Goal: Check status: Check status

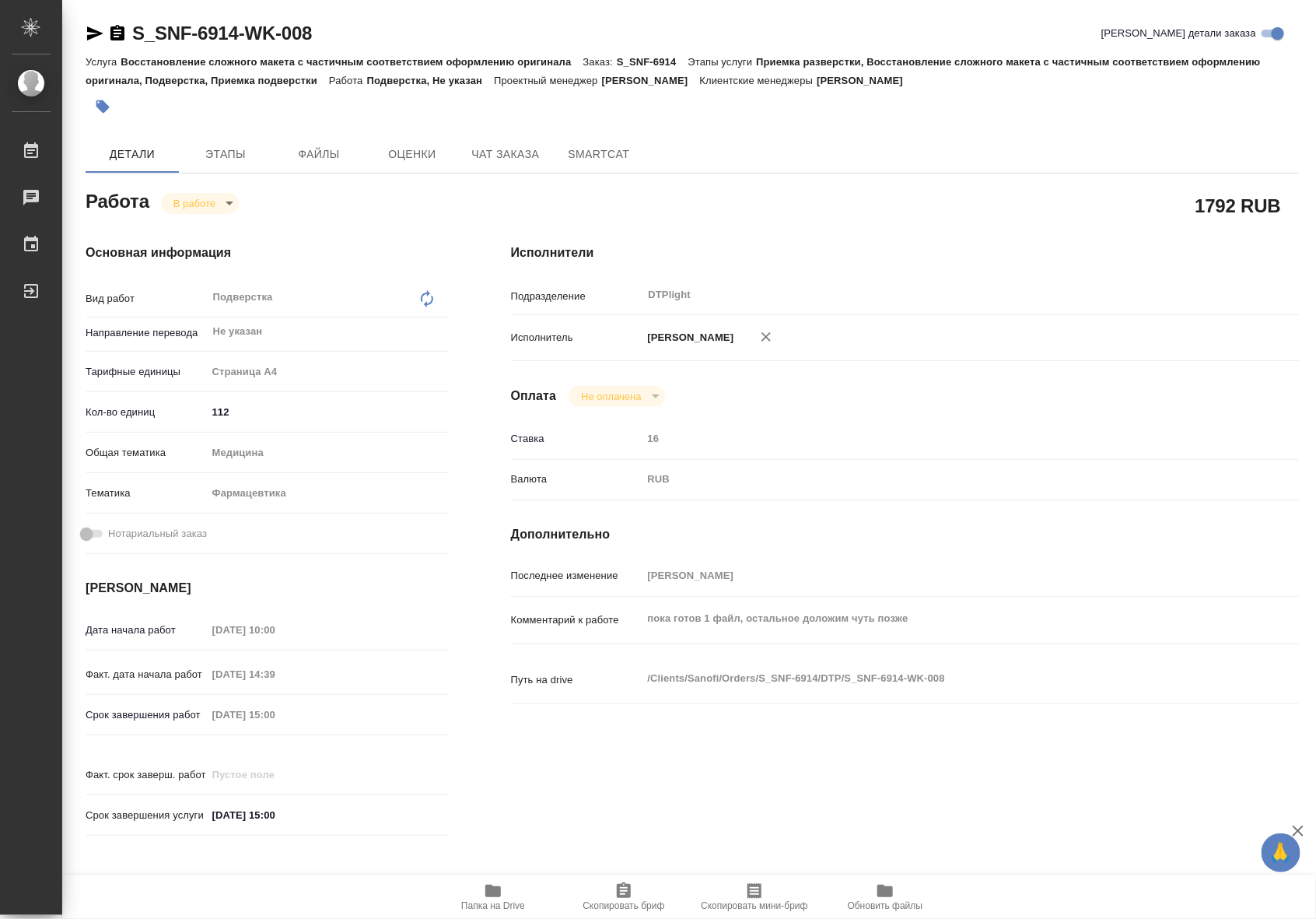
click at [499, 899] on icon "button" at bounding box center [493, 891] width 19 height 19
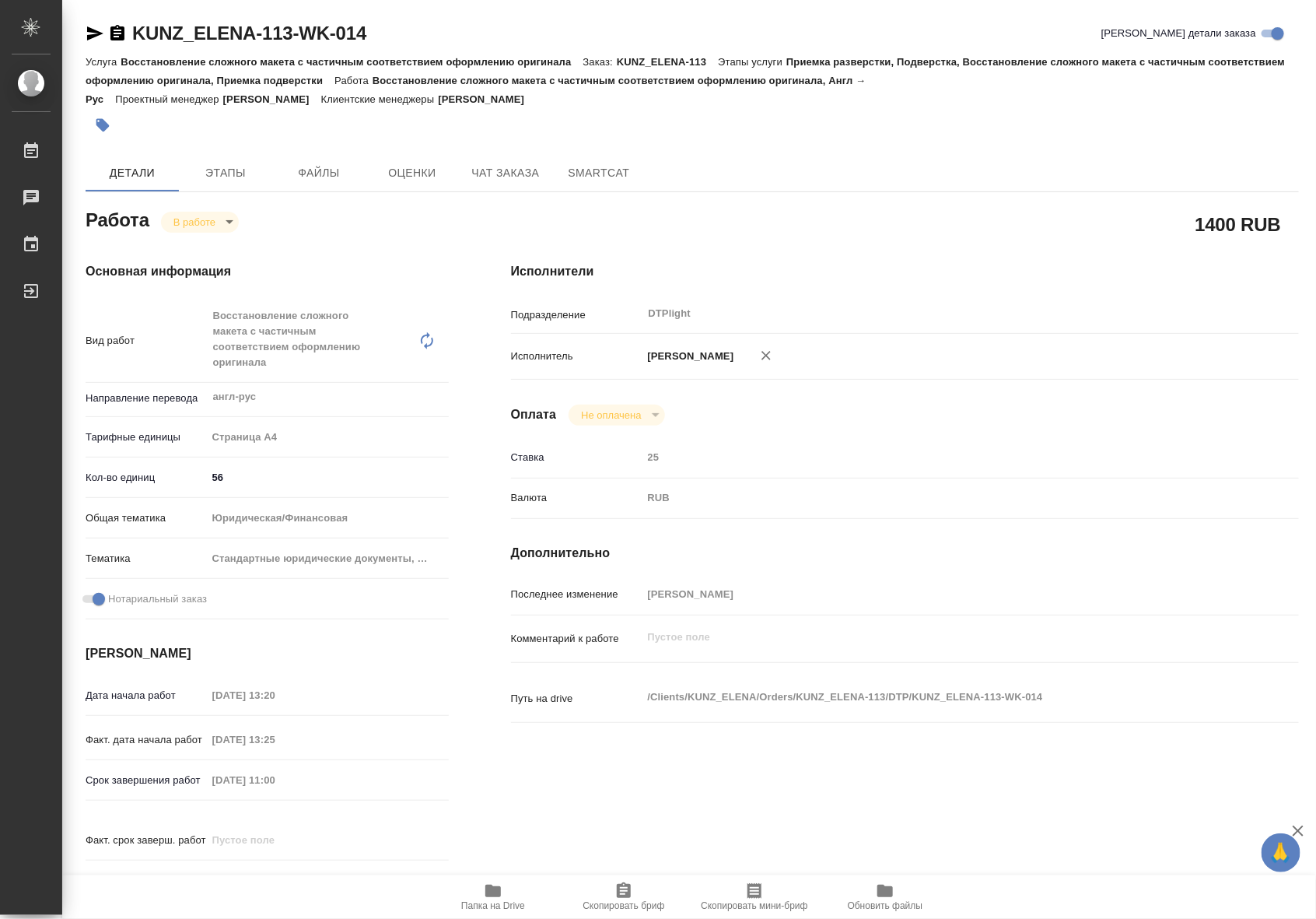
click at [717, 161] on div "Детали Этапы Файлы Оценки Чат заказа SmartCat" at bounding box center [692, 172] width 1214 height 38
click at [88, 27] on icon "button" at bounding box center [95, 33] width 16 height 14
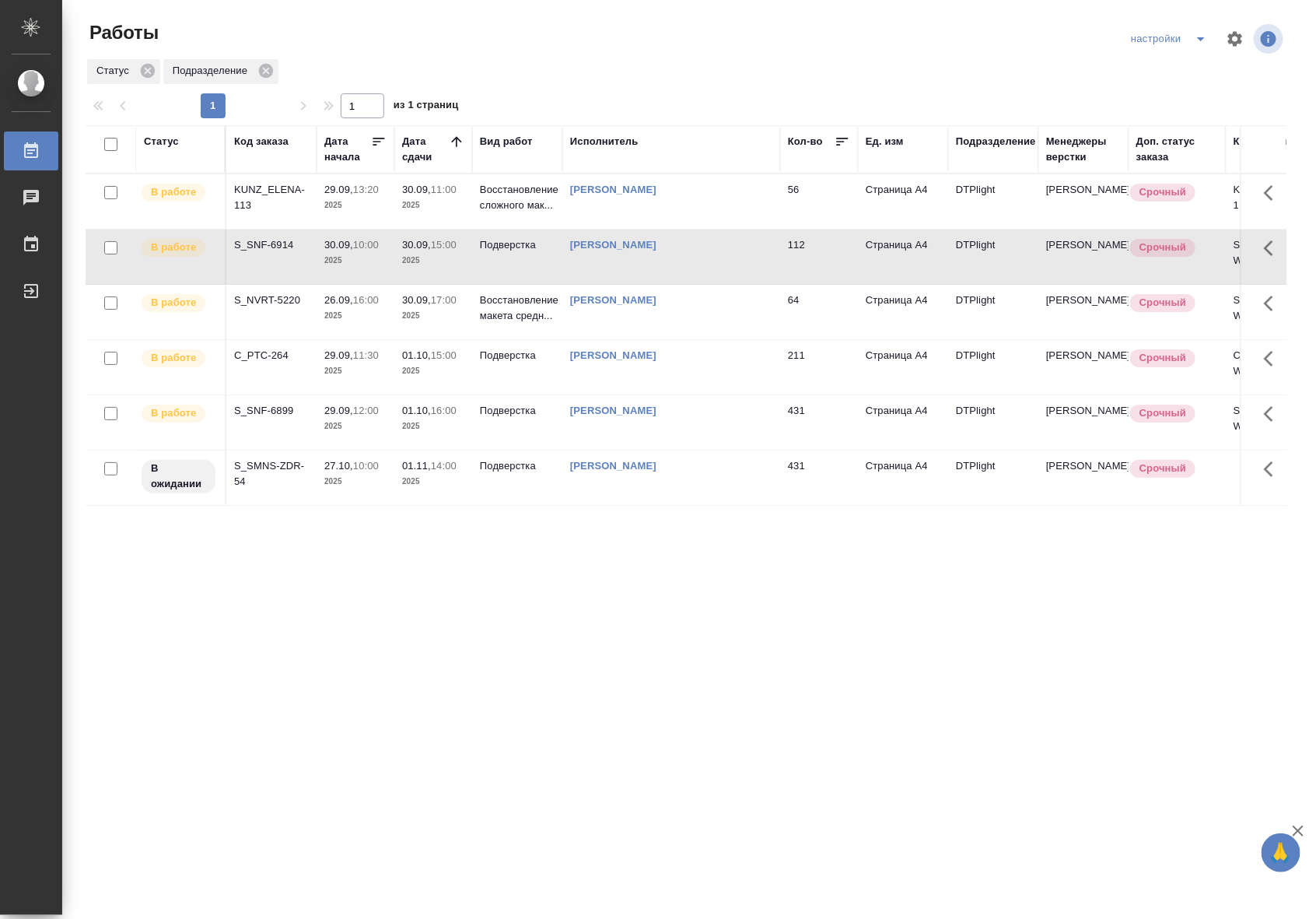
click at [798, 202] on td "56" at bounding box center [818, 201] width 78 height 55
